Goal: Complete application form: Complete application form

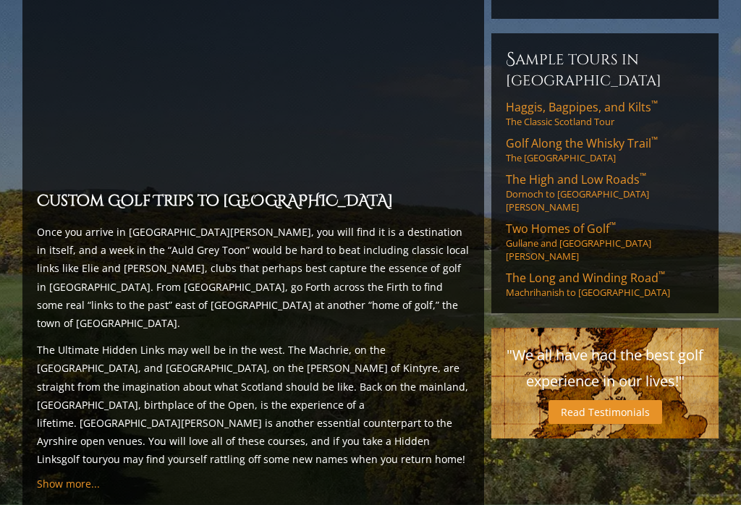
scroll to position [1184, 0]
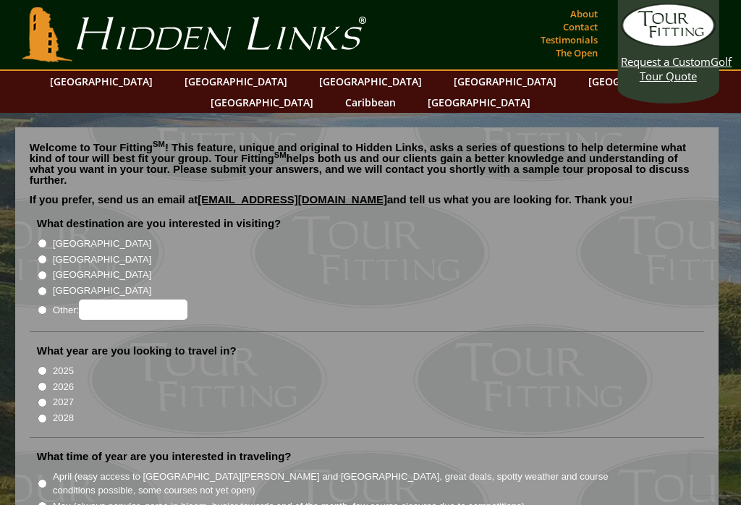
click at [42, 255] on input "[GEOGRAPHIC_DATA]" at bounding box center [42, 259] width 9 height 9
radio input "true"
click at [45, 382] on input "2026" at bounding box center [42, 386] width 9 height 9
radio input "true"
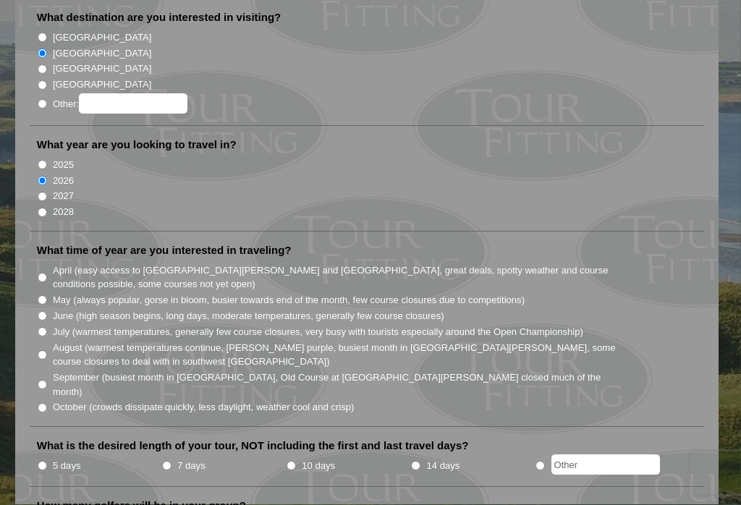
scroll to position [222, 0]
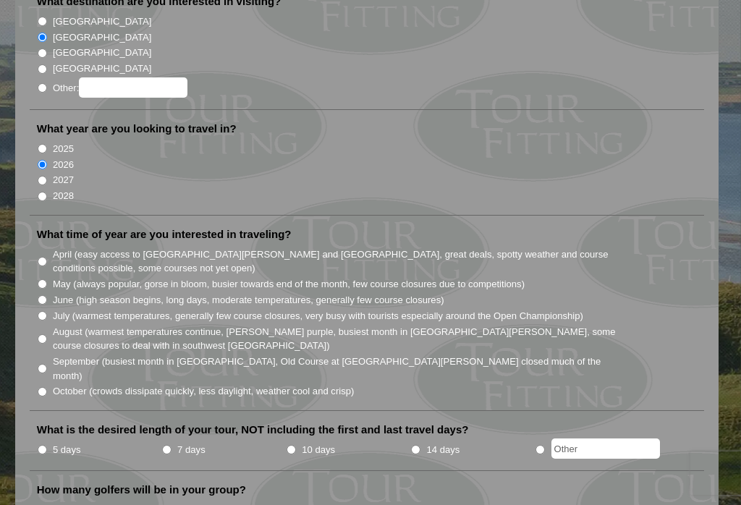
click at [41, 295] on input "June (high season begins, long days, moderate temperatures, generally few cours…" at bounding box center [42, 299] width 9 height 9
radio input "true"
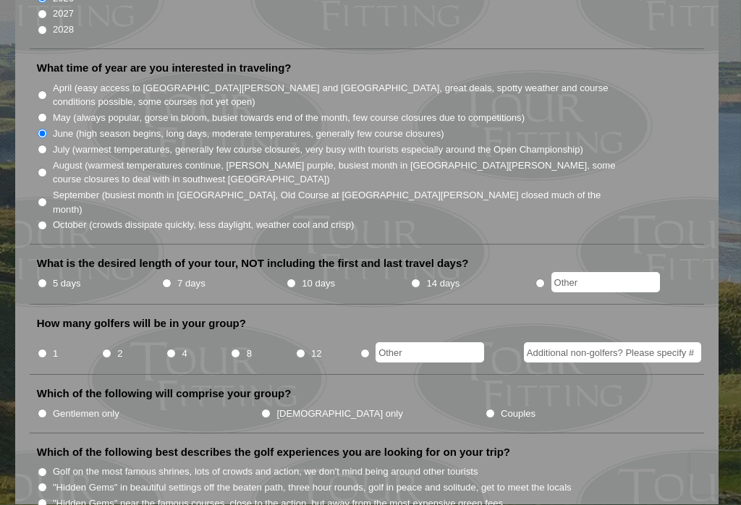
scroll to position [392, 0]
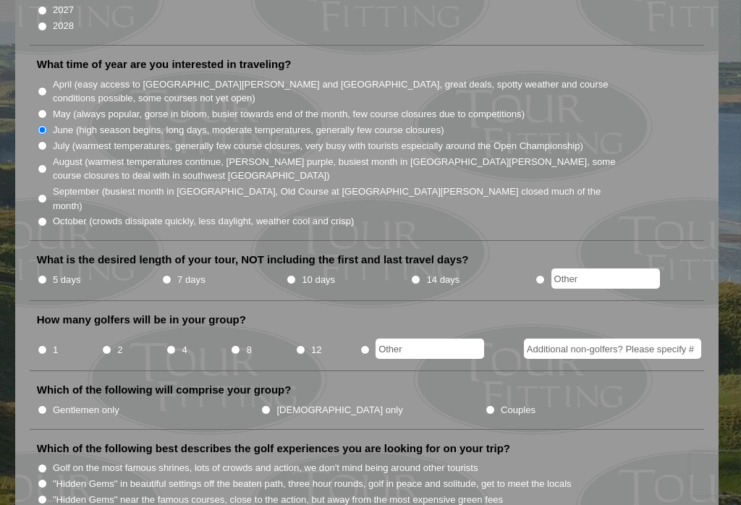
click at [292, 275] on input "10 days" at bounding box center [291, 279] width 9 height 9
radio input "true"
click at [184, 343] on label "4" at bounding box center [184, 350] width 5 height 14
click at [176, 345] on input "4" at bounding box center [170, 349] width 9 height 9
radio input "true"
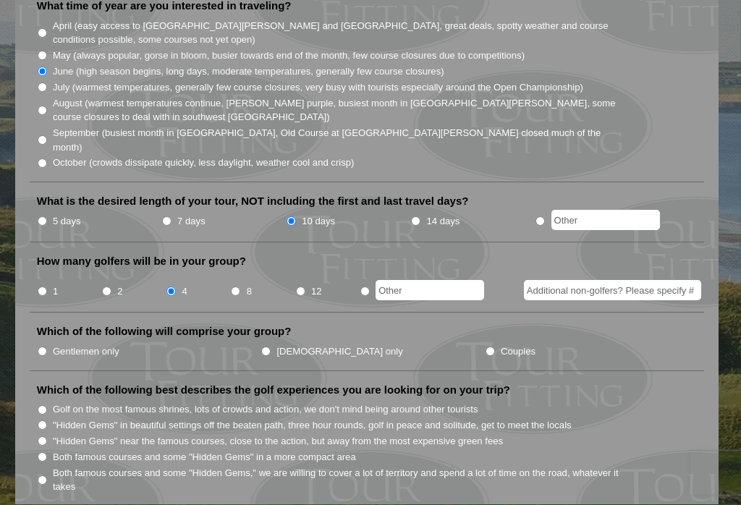
scroll to position [452, 0]
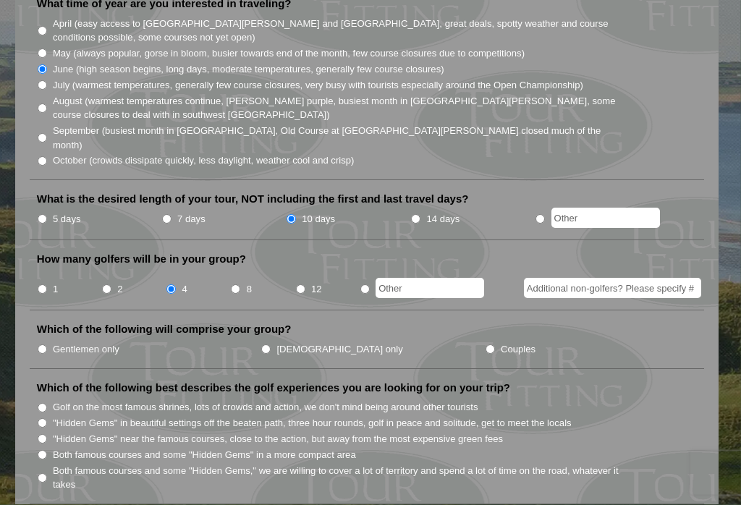
click at [486, 345] on input "Couples" at bounding box center [490, 349] width 9 height 9
radio input "true"
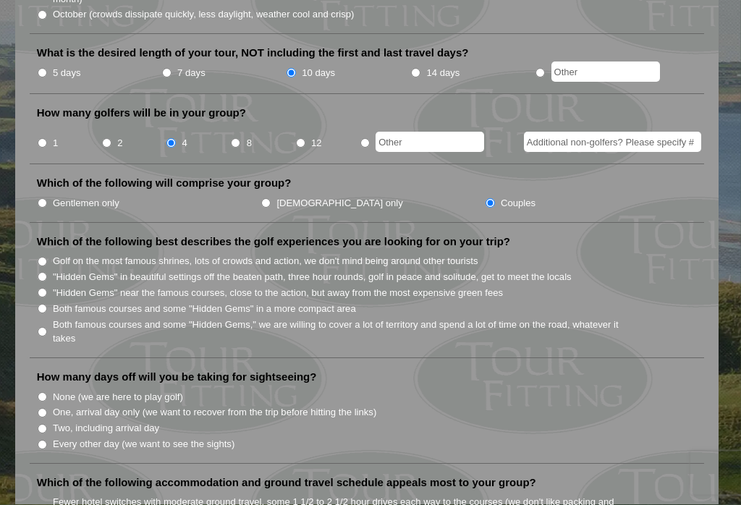
scroll to position [606, 0]
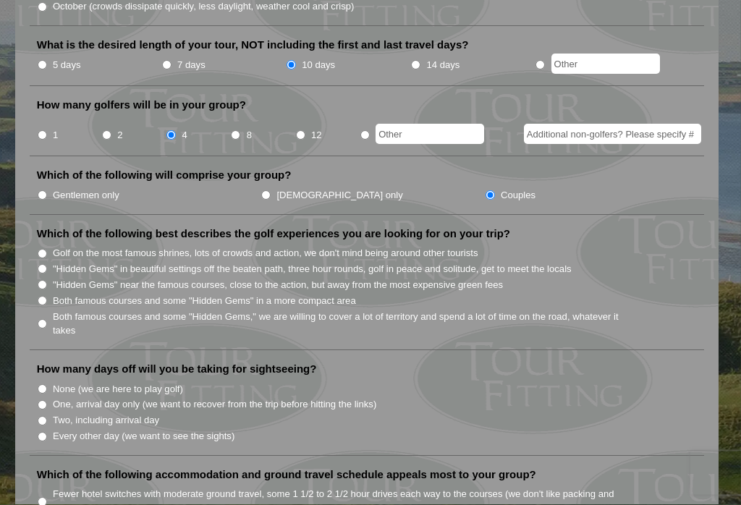
click at [47, 297] on input "Both famous courses and some "Hidden Gems" in a more compact area" at bounding box center [42, 301] width 9 height 9
radio input "true"
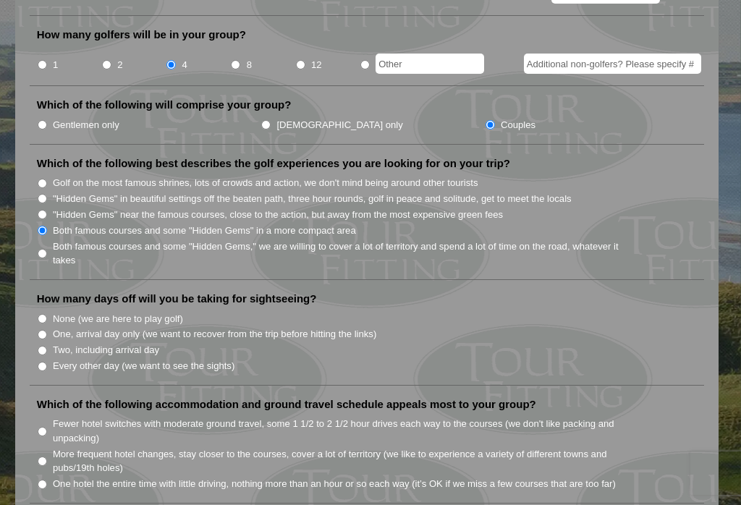
scroll to position [680, 0]
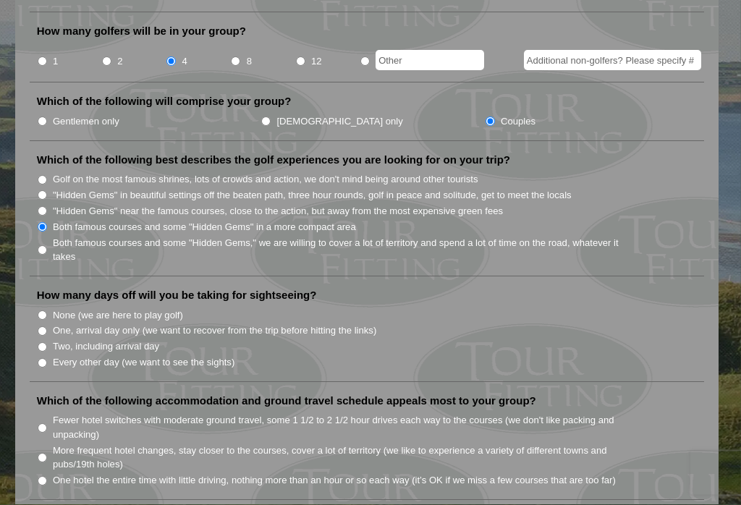
click at [47, 359] on input "Every other day (we want to see the sights)" at bounding box center [42, 363] width 9 height 9
radio input "true"
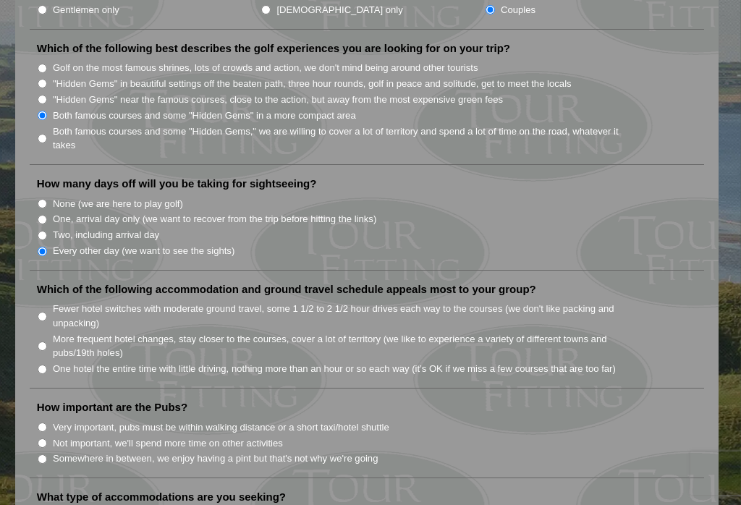
scroll to position [829, 0]
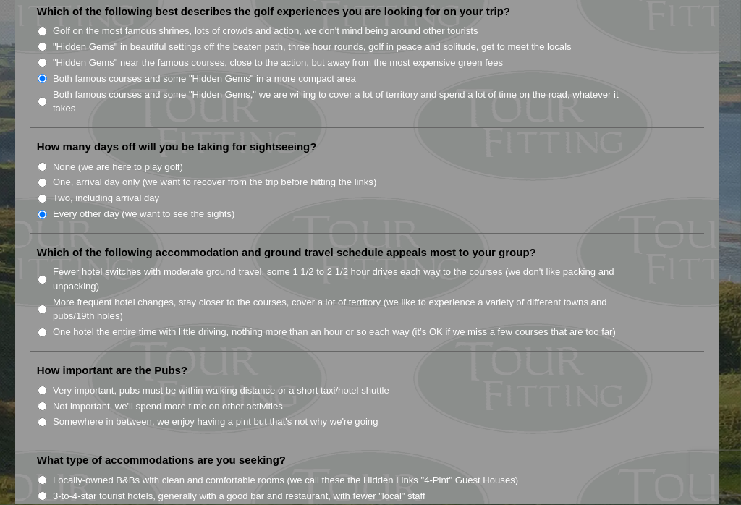
click at [44, 264] on li "Fewer hotel switches with moderate ground travel, some 1 1/2 to 2 1/2 hour driv…" at bounding box center [373, 279] width 672 height 30
click at [38, 264] on li "Fewer hotel switches with moderate ground travel, some 1 1/2 to 2 1/2 hour driv…" at bounding box center [373, 279] width 672 height 30
click at [47, 276] on input "Fewer hotel switches with moderate ground travel, some 1 1/2 to 2 1/2 hour driv…" at bounding box center [42, 280] width 9 height 9
radio input "true"
click at [43, 418] on input "Somewhere in between, we enjoy having a pint but that's not why we're going" at bounding box center [42, 422] width 9 height 9
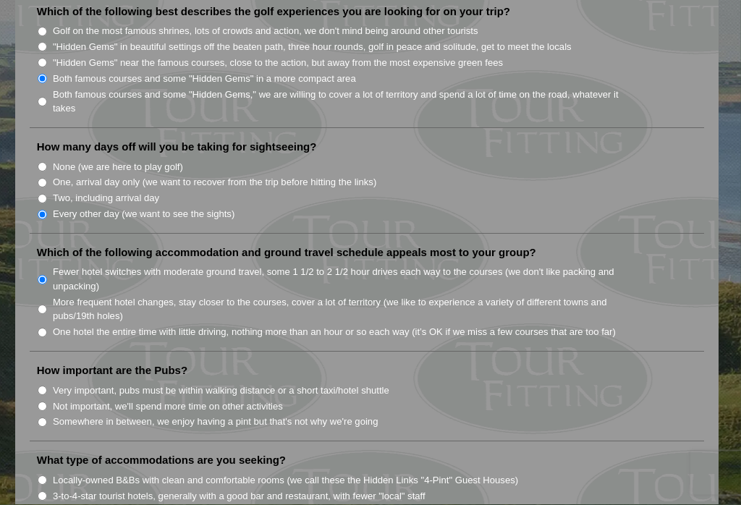
radio input "true"
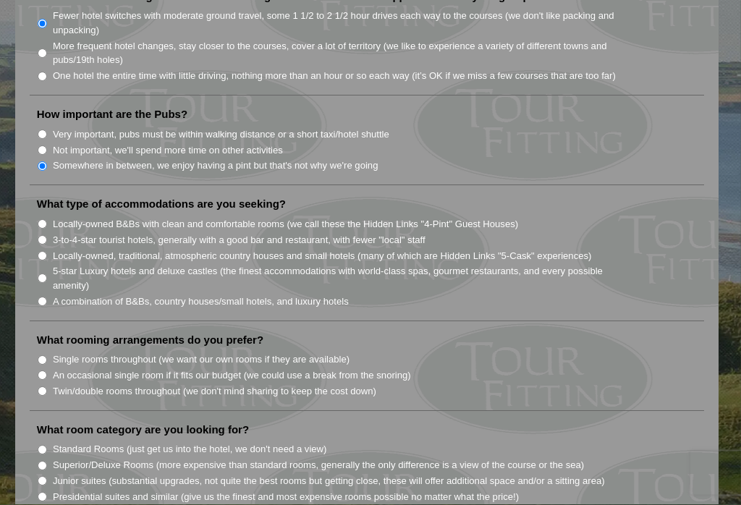
scroll to position [1086, 0]
click at [47, 234] on input "3-to-4-star tourist hotels, generally with a good bar and restaurant, with fewe…" at bounding box center [42, 238] width 9 height 9
radio input "true"
click at [45, 355] on input "Single rooms throughout (we want our own rooms if they are available)" at bounding box center [42, 359] width 9 height 9
radio input "true"
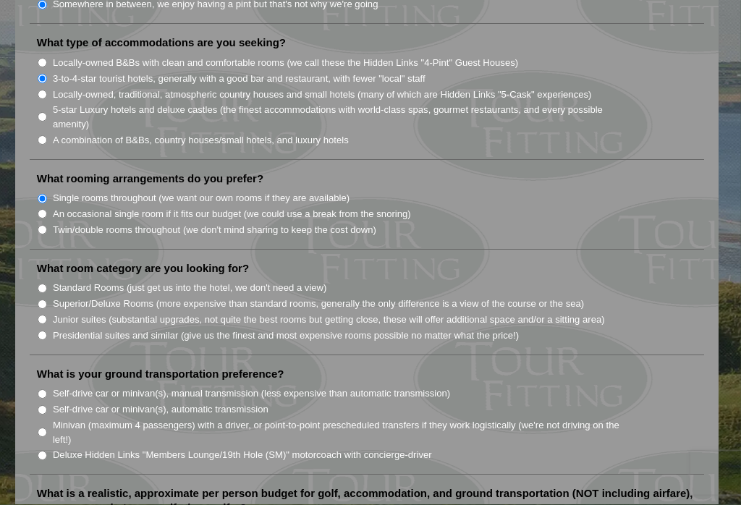
scroll to position [1249, 0]
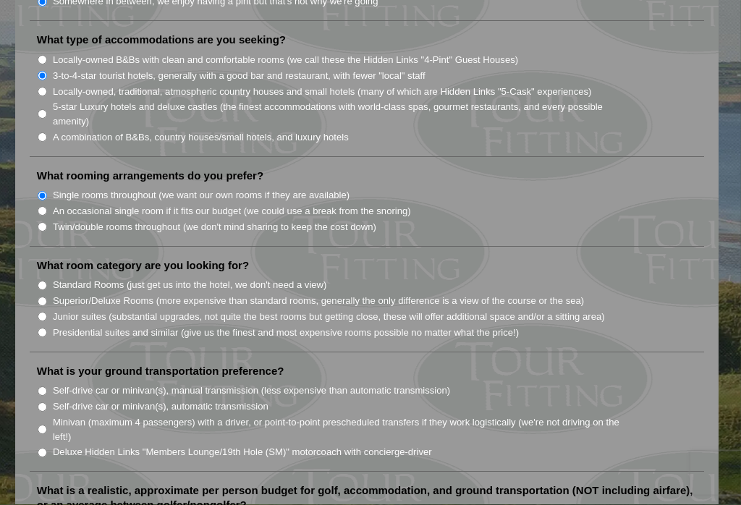
click at [48, 277] on li "Standard Rooms (just get us into the hotel, we don't need a view)" at bounding box center [373, 285] width 672 height 16
click at [38, 281] on input "Standard Rooms (just get us into the hotel, we don't need a view)" at bounding box center [42, 285] width 9 height 9
radio input "true"
click at [43, 403] on input "Self-drive car or minivan(s), automatic transmission" at bounding box center [42, 407] width 9 height 9
radio input "true"
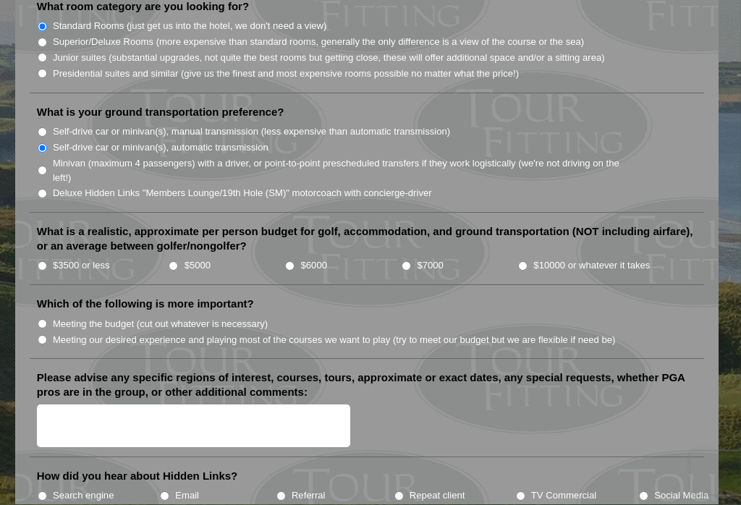
scroll to position [1509, 0]
click at [43, 261] on input "$3500 or less" at bounding box center [42, 265] width 9 height 9
radio input "true"
click at [46, 335] on input "Meeting our desired experience and playing most of the courses we want to play …" at bounding box center [42, 339] width 9 height 9
radio input "true"
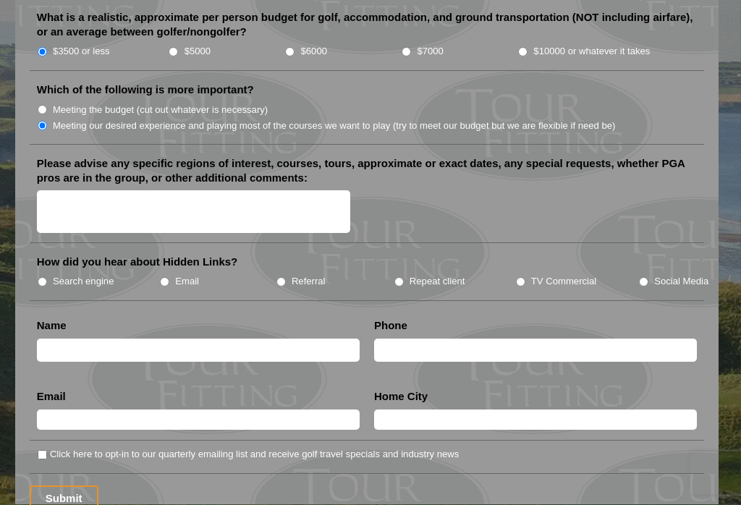
scroll to position [1724, 0]
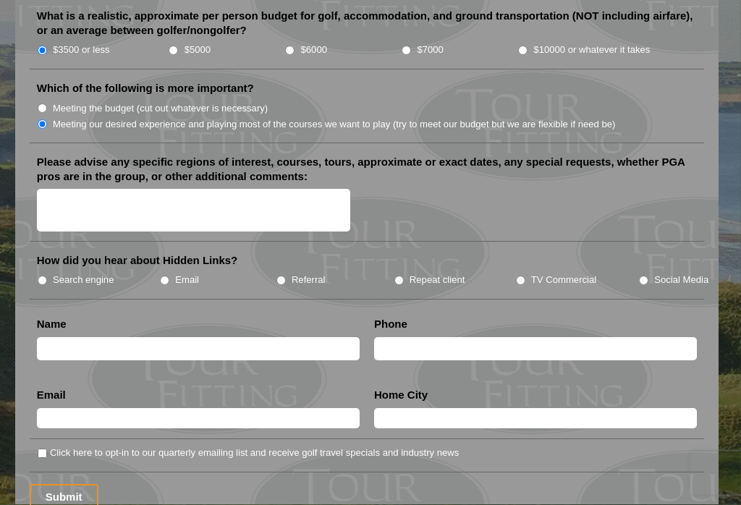
click at [520, 254] on li "How did you hear about Hidden Links? Search engine Email Referral Repeat client…" at bounding box center [367, 277] width 675 height 46
click at [517, 272] on li "TV Commercial" at bounding box center [576, 280] width 123 height 16
click at [525, 276] on input "TV Commercial" at bounding box center [520, 280] width 9 height 9
radio input "true"
click at [202, 338] on input "text" at bounding box center [198, 350] width 323 height 24
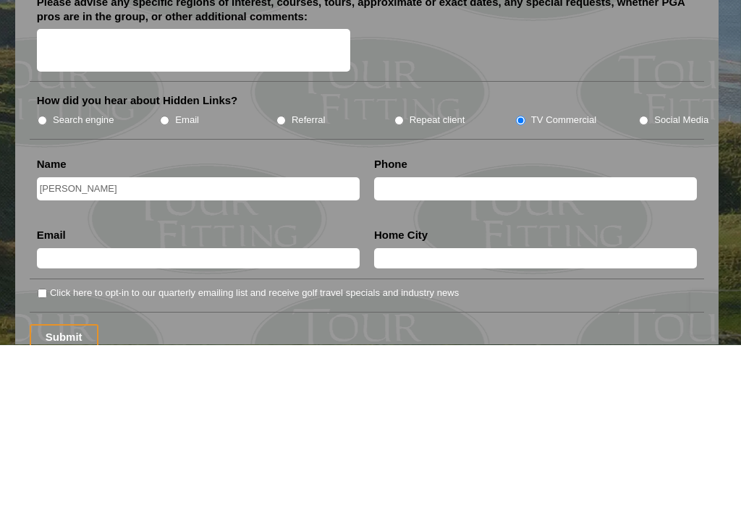
type input "[PERSON_NAME]"
click at [427, 338] on input "text" at bounding box center [535, 350] width 323 height 24
type input "[PHONE_NUMBER]"
click at [171, 409] on input "text" at bounding box center [198, 419] width 323 height 20
type input "[EMAIL_ADDRESS][DOMAIN_NAME]"
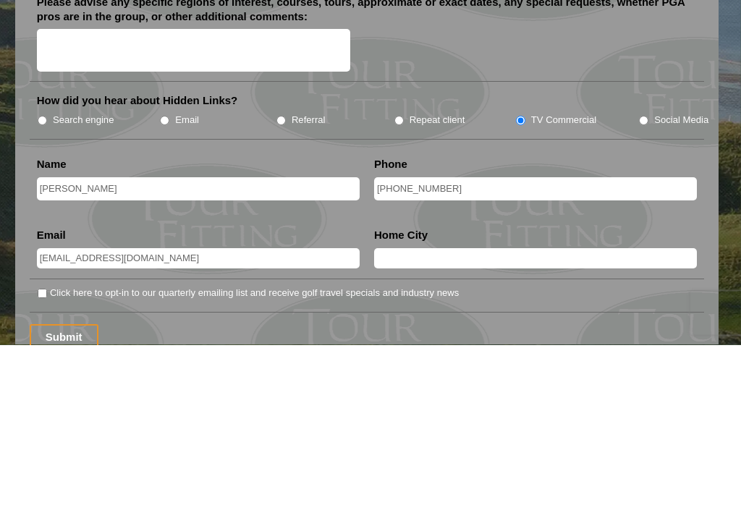
click at [474, 409] on input "text" at bounding box center [535, 419] width 323 height 20
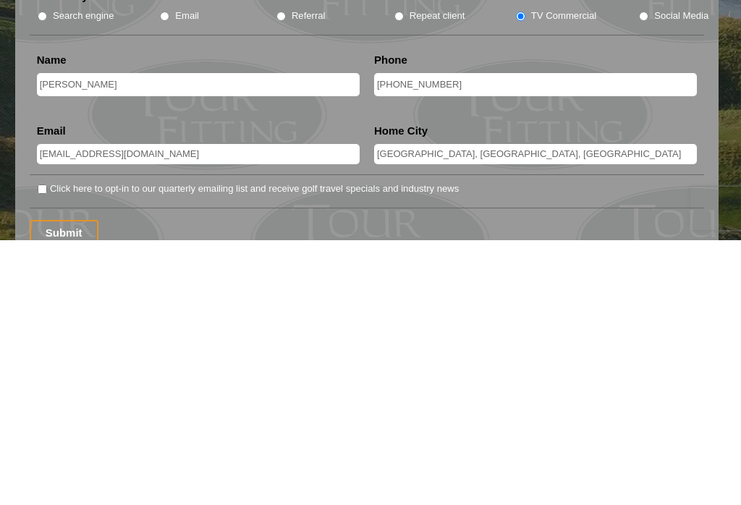
type input "[GEOGRAPHIC_DATA], [GEOGRAPHIC_DATA], [GEOGRAPHIC_DATA]"
click at [38, 449] on input "Click here to opt-in to our quarterly emailing list and receive golf travel spe…" at bounding box center [42, 453] width 9 height 9
checkbox input "true"
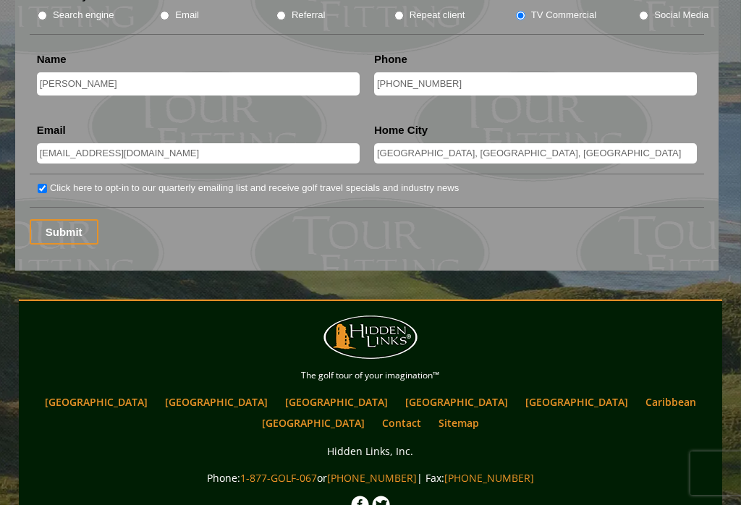
click at [68, 219] on input "Submit" at bounding box center [64, 231] width 69 height 25
